Goal: Book appointment/travel/reservation

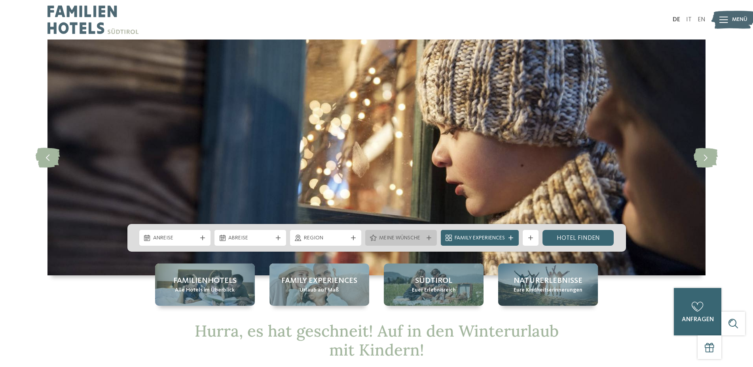
click at [415, 237] on span "Meine Wünsche" at bounding box center [401, 239] width 44 height 8
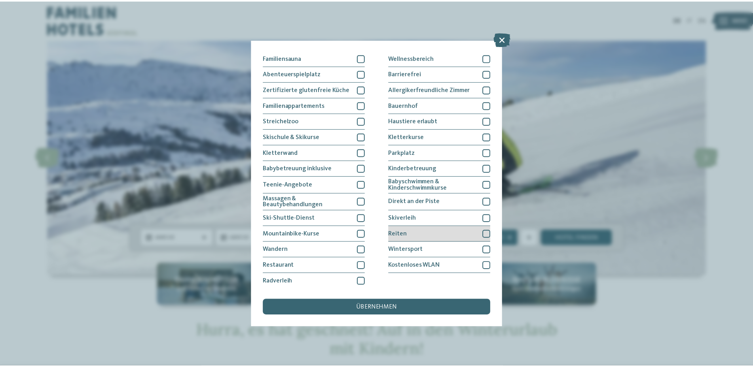
scroll to position [47, 0]
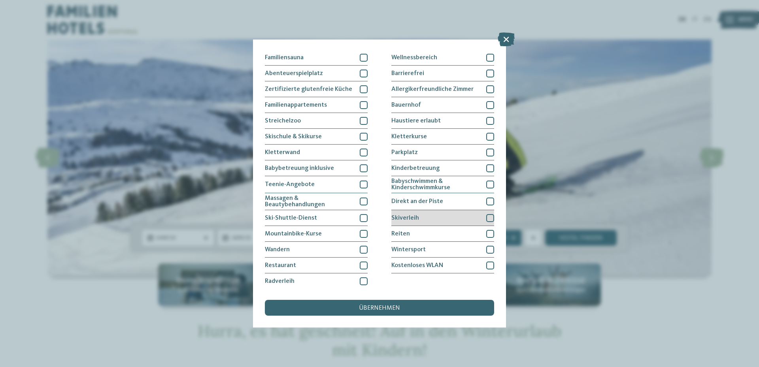
click at [490, 218] on div at bounding box center [491, 218] width 8 height 8
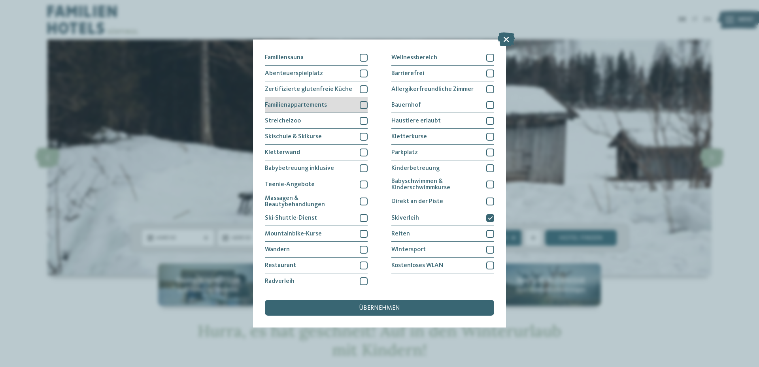
click at [362, 103] on div at bounding box center [364, 105] width 8 height 8
click at [372, 309] on span "übernehmen" at bounding box center [379, 308] width 41 height 6
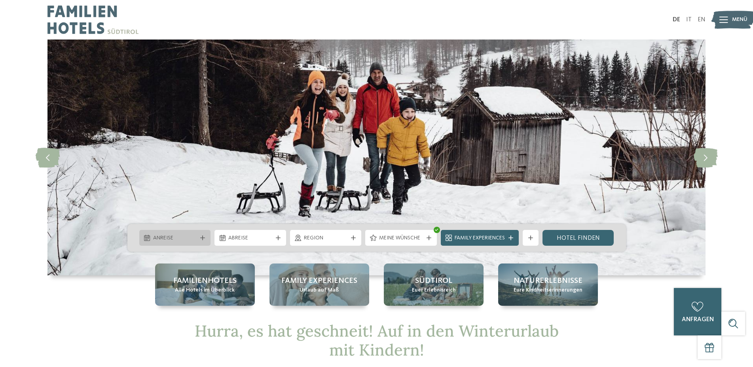
click at [180, 233] on div "Anreise" at bounding box center [175, 238] width 72 height 16
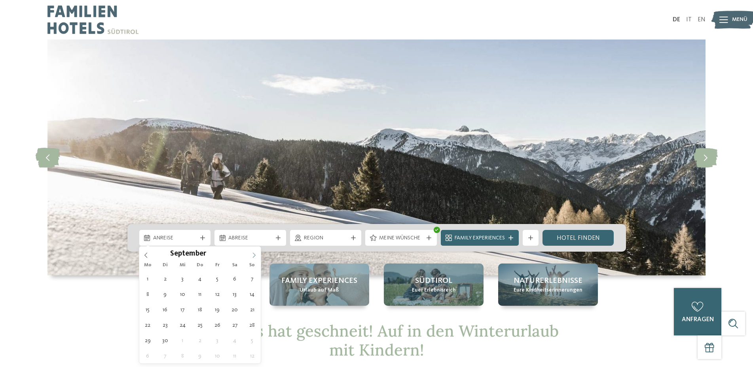
click at [256, 256] on icon at bounding box center [254, 256] width 6 height 6
click at [257, 255] on span at bounding box center [253, 253] width 13 height 13
type input "****"
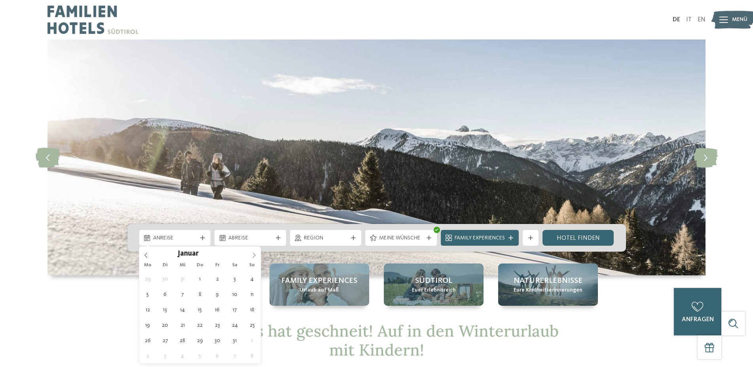
click at [257, 255] on span at bounding box center [253, 253] width 13 height 13
click at [148, 254] on icon at bounding box center [146, 256] width 6 height 6
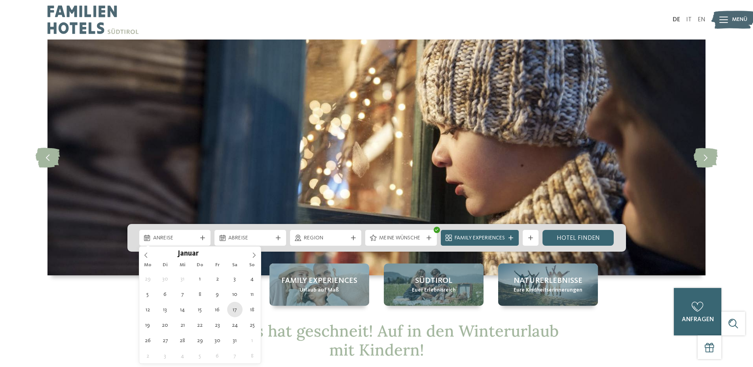
type div "17.01.2026"
type input "****"
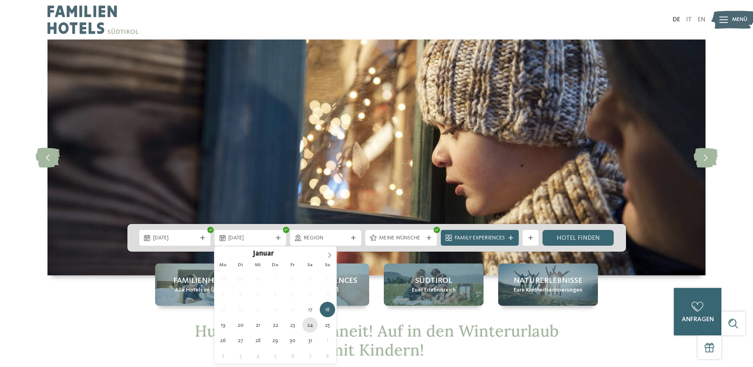
type div "24.01.2026"
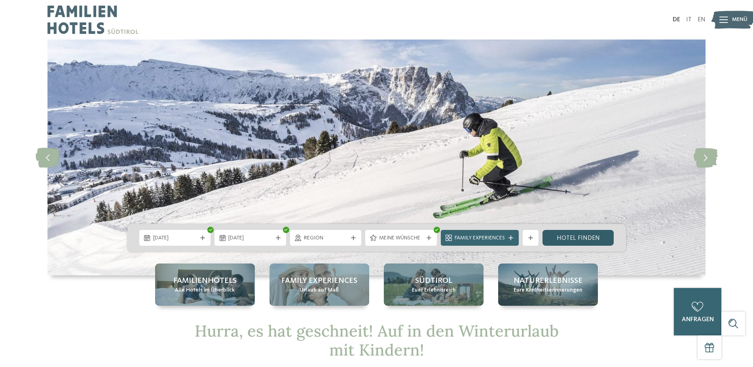
click at [578, 238] on link "Hotel finden" at bounding box center [578, 238] width 72 height 16
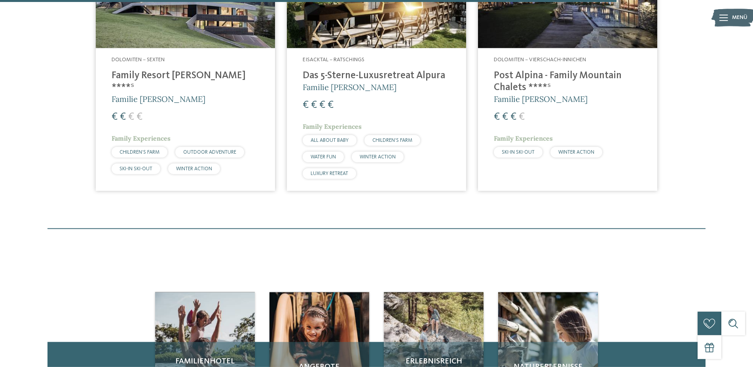
scroll to position [291, 0]
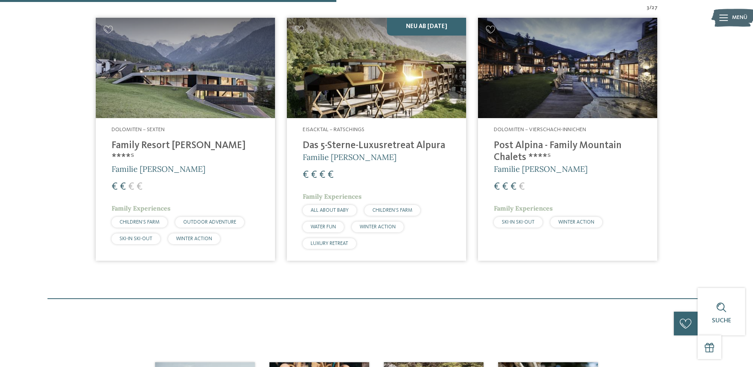
click at [182, 80] on img at bounding box center [185, 68] width 179 height 101
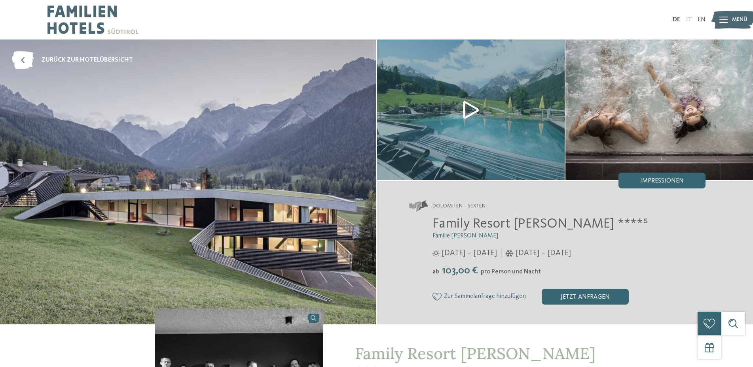
click at [201, 157] on img at bounding box center [188, 182] width 376 height 285
click at [663, 122] on img at bounding box center [658, 110] width 187 height 141
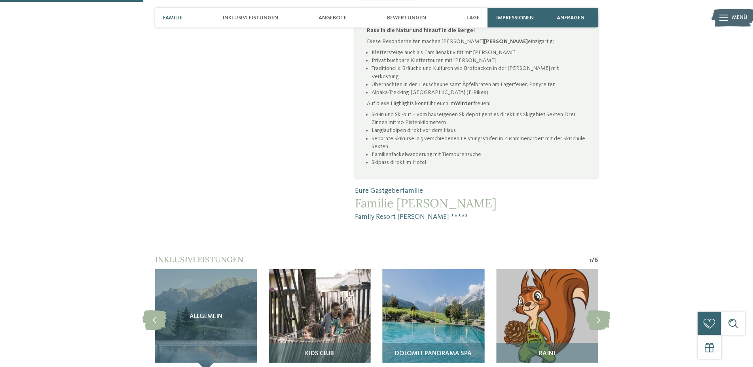
scroll to position [565, 0]
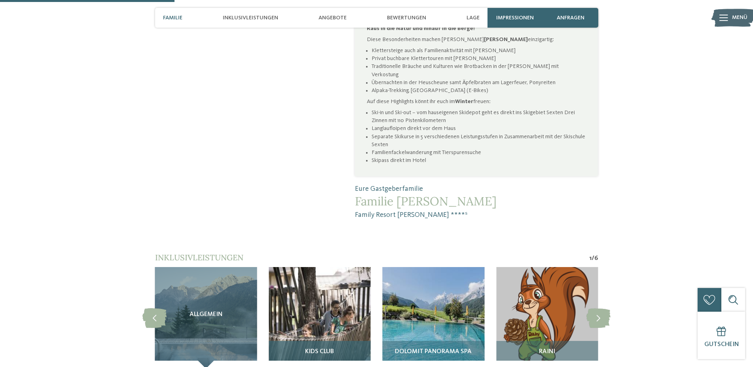
click at [337, 290] on img at bounding box center [320, 318] width 102 height 102
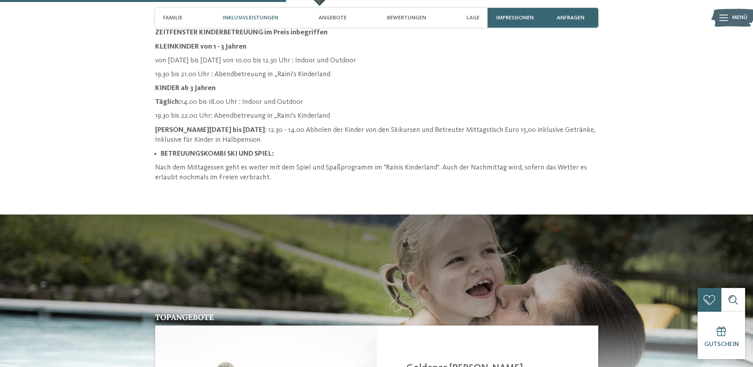
scroll to position [1089, 0]
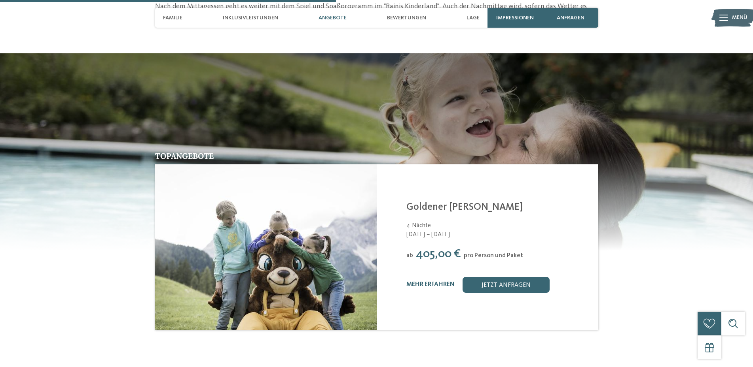
click at [503, 277] on link "jetzt anfragen" at bounding box center [505, 285] width 87 height 16
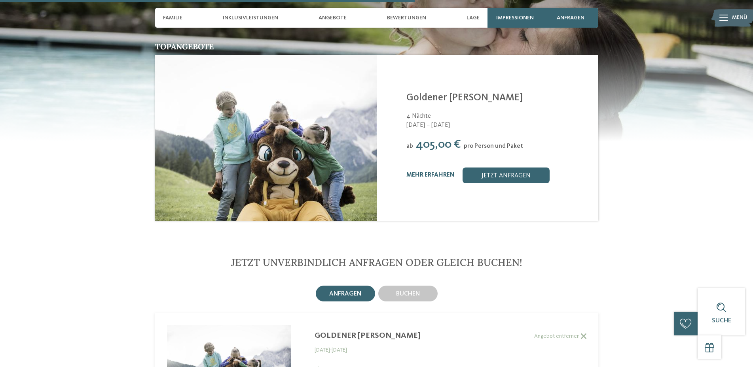
scroll to position [1167, 0]
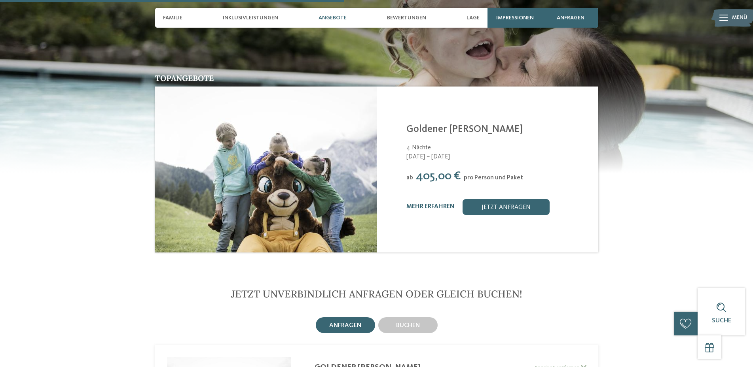
click at [325, 18] on span "Angebote" at bounding box center [332, 18] width 28 height 7
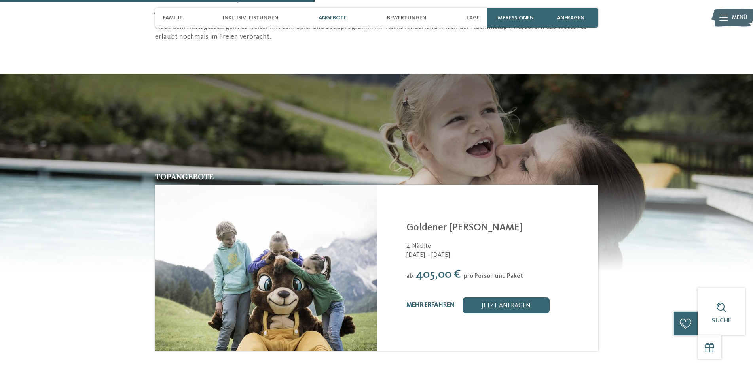
click at [325, 18] on span "Angebote" at bounding box center [332, 18] width 28 height 7
click at [328, 17] on span "Angebote" at bounding box center [332, 18] width 28 height 7
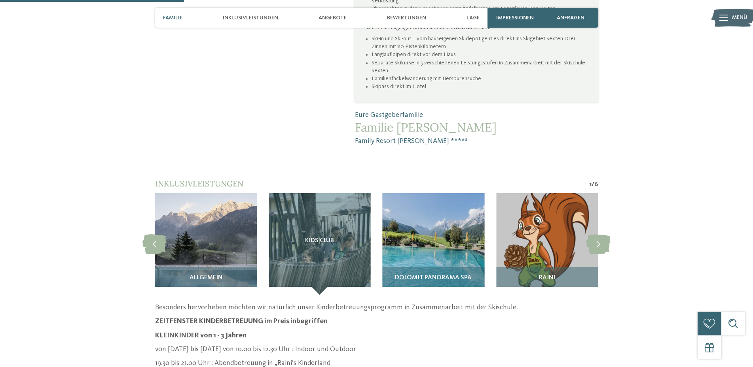
scroll to position [625, 0]
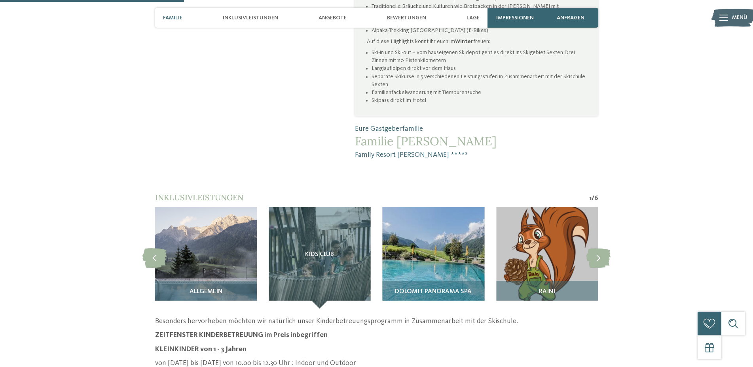
click at [727, 14] on div at bounding box center [723, 18] width 9 height 20
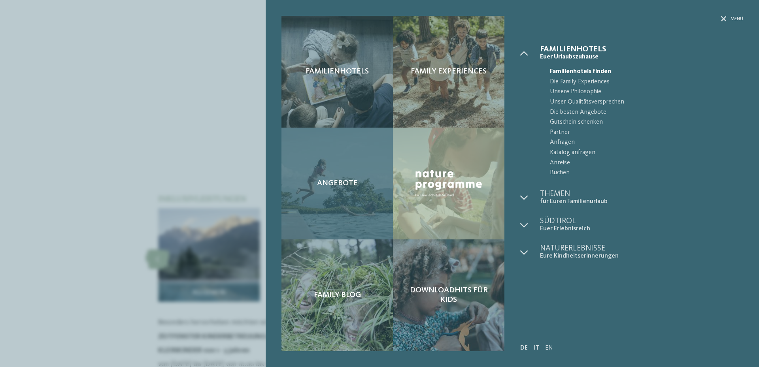
click at [339, 177] on div "Angebote" at bounding box center [338, 184] width 112 height 112
click at [339, 190] on div "Angebote" at bounding box center [338, 184] width 112 height 112
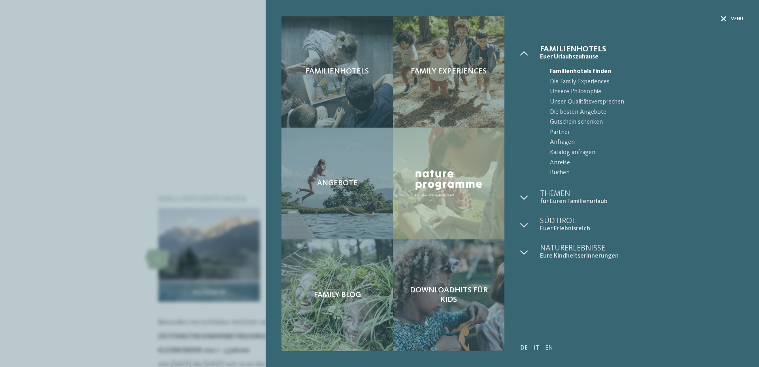
click at [731, 17] on span "Menü" at bounding box center [737, 19] width 13 height 7
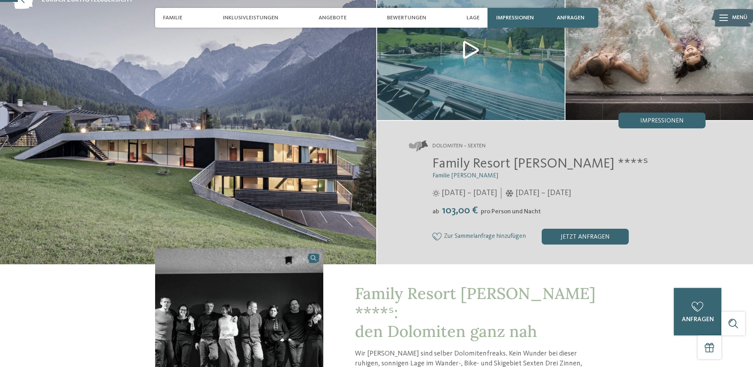
scroll to position [0, 0]
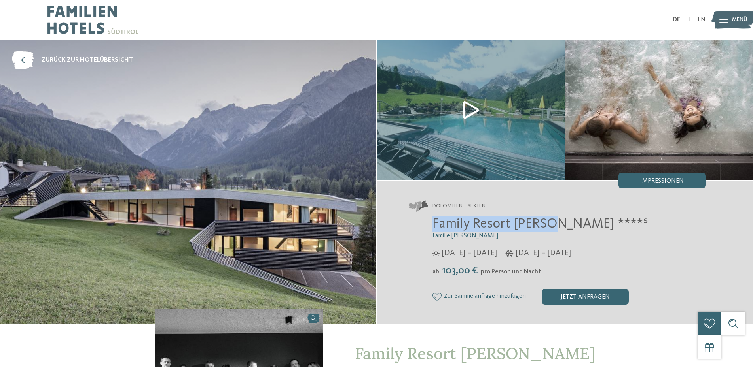
drag, startPoint x: 433, startPoint y: 225, endPoint x: 550, endPoint y: 223, distance: 116.7
click at [550, 223] on span "Family Resort [PERSON_NAME] ****ˢ" at bounding box center [540, 224] width 216 height 14
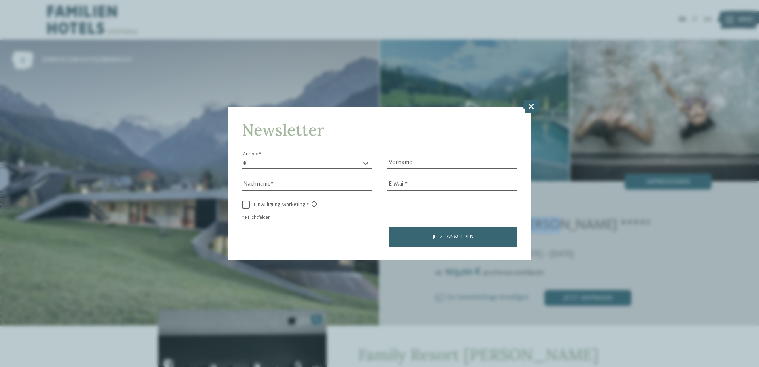
copy span "Family Resort [PERSON_NAME]"
